Goal: Use online tool/utility: Utilize a website feature to perform a specific function

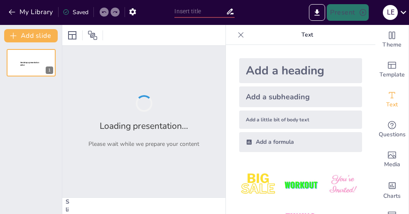
type input "Mejores Prácticas en la Aplicación de la NIA 800"
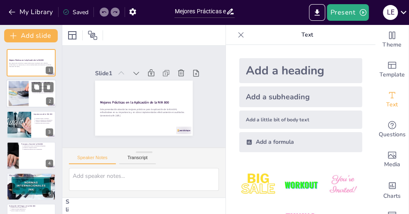
click at [36, 97] on div at bounding box center [31, 94] width 50 height 28
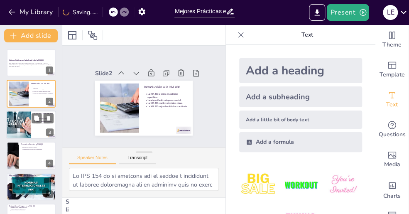
click at [24, 122] on div at bounding box center [19, 124] width 42 height 28
type textarea "La NIA 800 garantiza que las auditorías sean de alta calidad y relevantes para …"
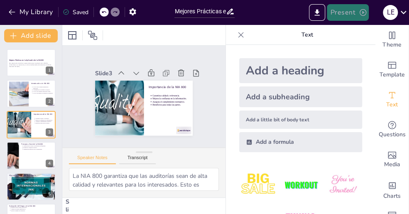
click at [342, 15] on button "Present" at bounding box center [346, 12] width 41 height 17
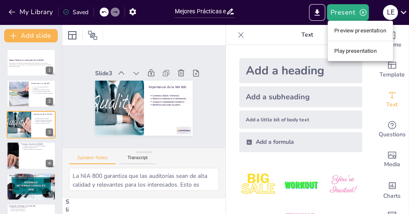
click at [347, 51] on li "Play presentation" at bounding box center [359, 50] width 65 height 13
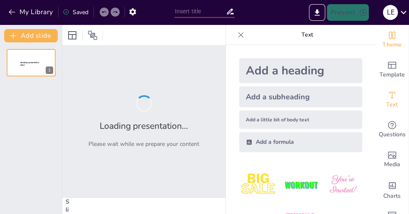
type input "Mejores Prácticas en la Aplicación de la NIA 800"
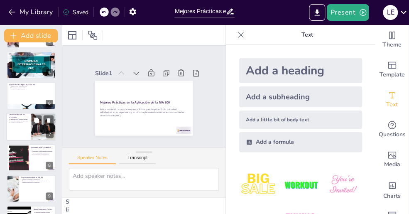
scroll to position [146, 0]
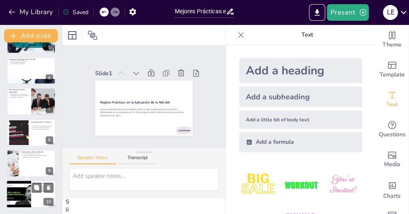
click at [25, 192] on div at bounding box center [18, 194] width 37 height 28
type textarea "Mantenerse actualizado sobre las mejores prácticas es esencial para los auditor…"
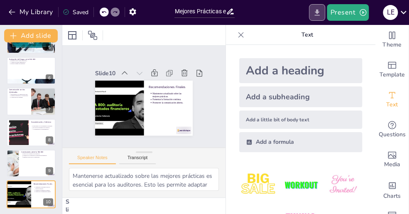
click at [320, 13] on icon "Export to PowerPoint" at bounding box center [316, 12] width 9 height 9
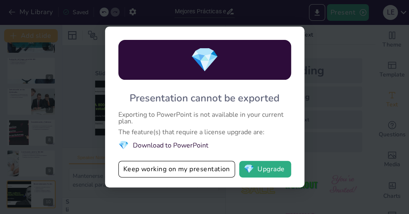
click at [351, 65] on div "💎 Presentation cannot be exported Exporting to PowerPoint is not available in y…" at bounding box center [204, 107] width 409 height 214
